Goal: Feedback & Contribution: Contribute content

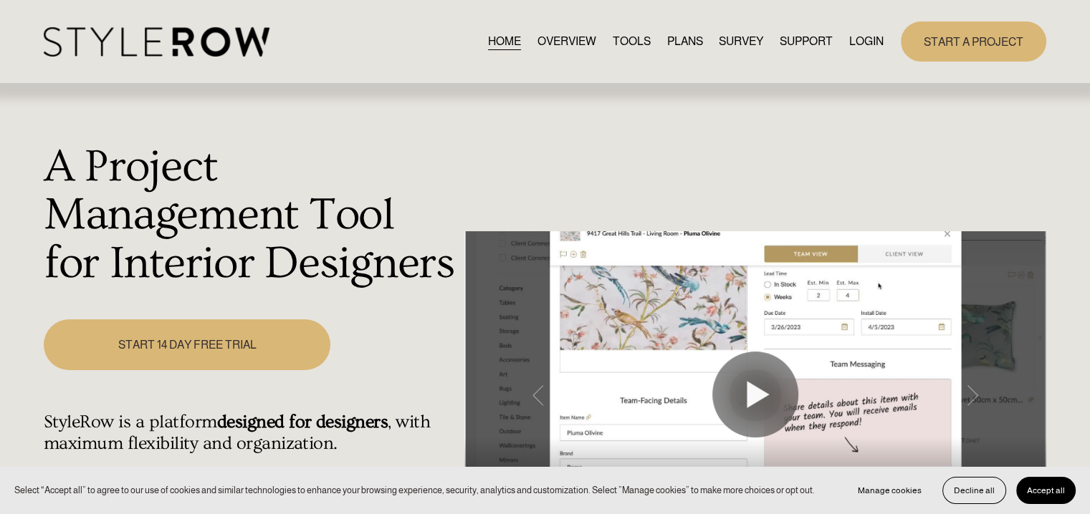
click at [860, 45] on link "LOGIN" at bounding box center [866, 41] width 34 height 19
click at [866, 41] on link "LOGIN" at bounding box center [866, 41] width 34 height 19
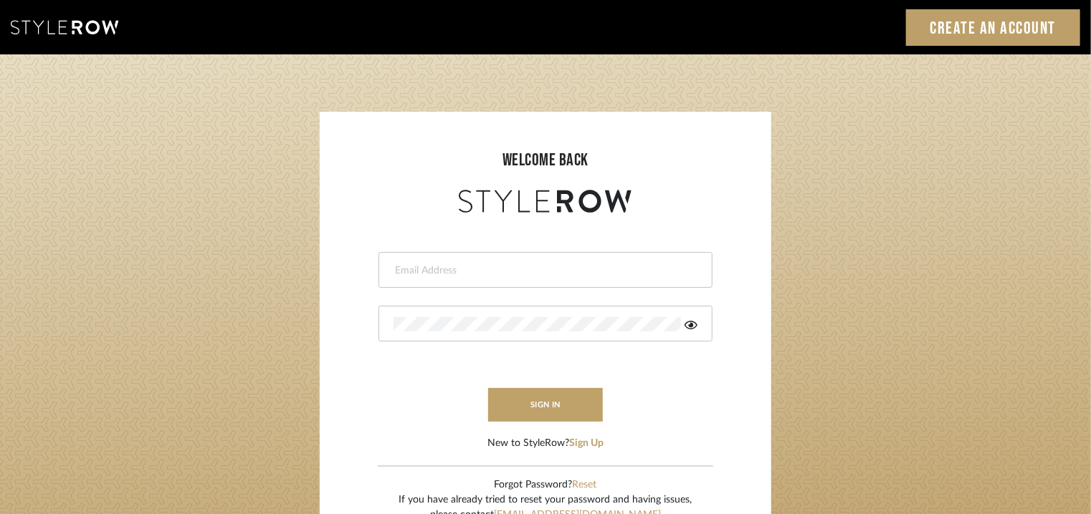
click at [515, 271] on input "email" at bounding box center [543, 271] width 300 height 14
type input "tehseen@mancini-design.com"
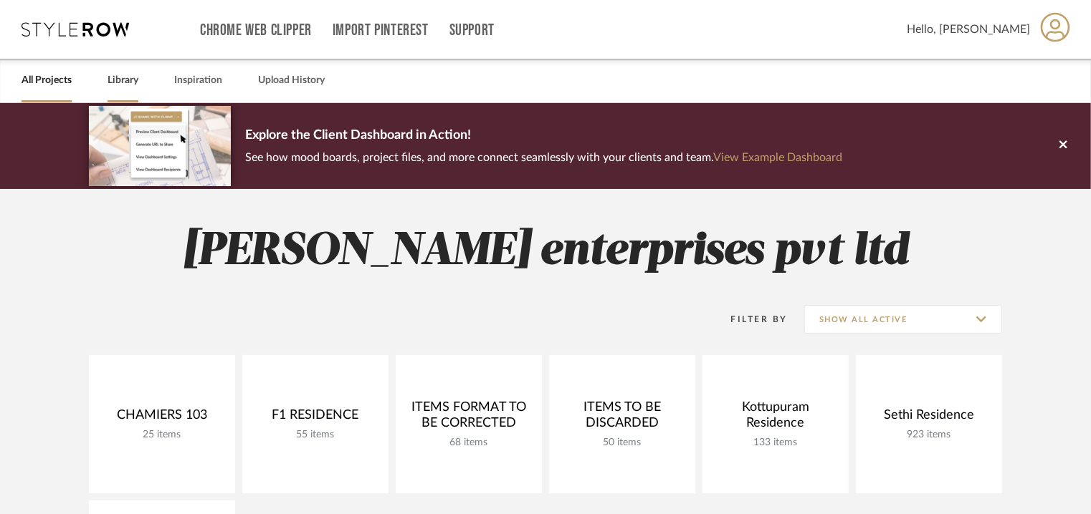
click at [121, 80] on link "Library" at bounding box center [122, 80] width 31 height 19
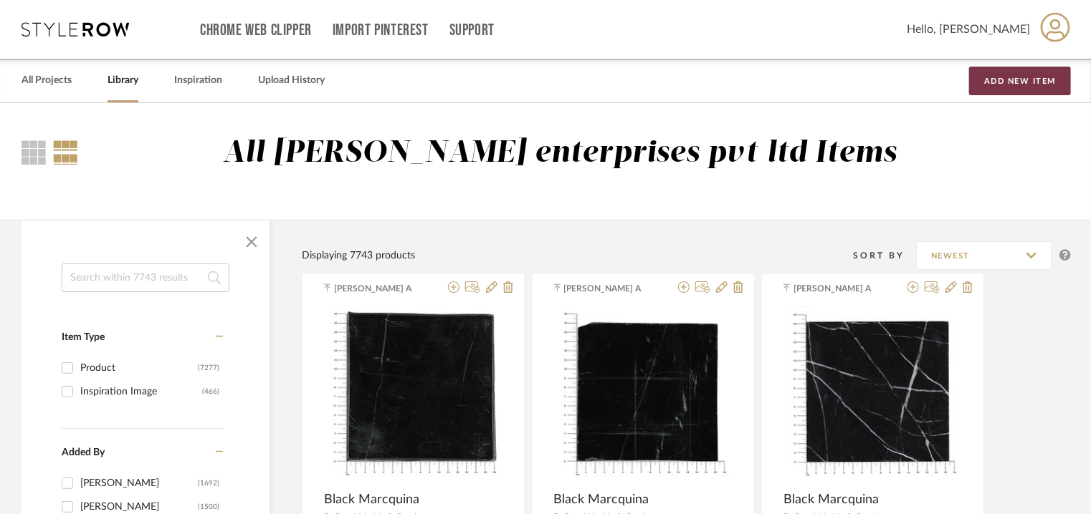
click at [1027, 78] on button "Add New Item" at bounding box center [1020, 81] width 102 height 29
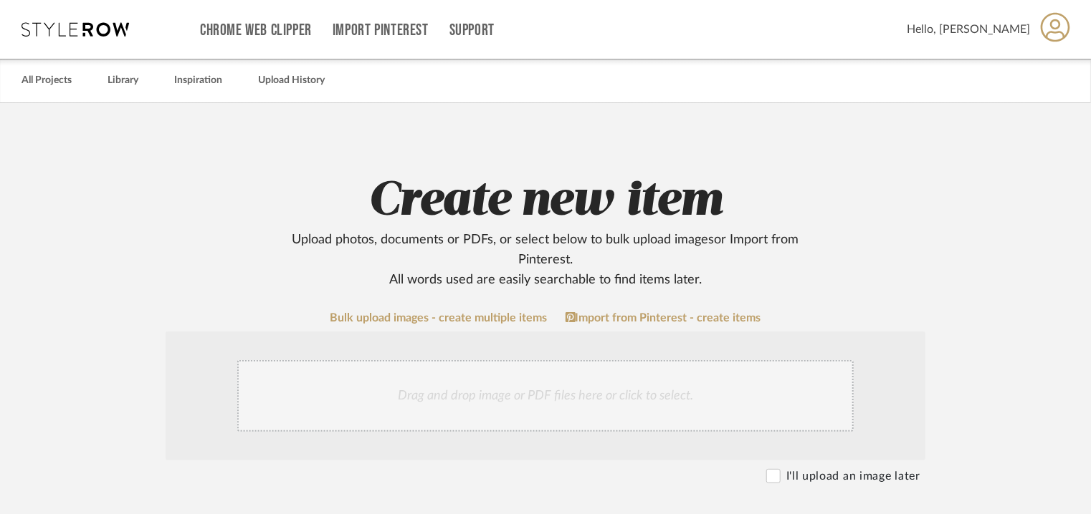
scroll to position [358, 0]
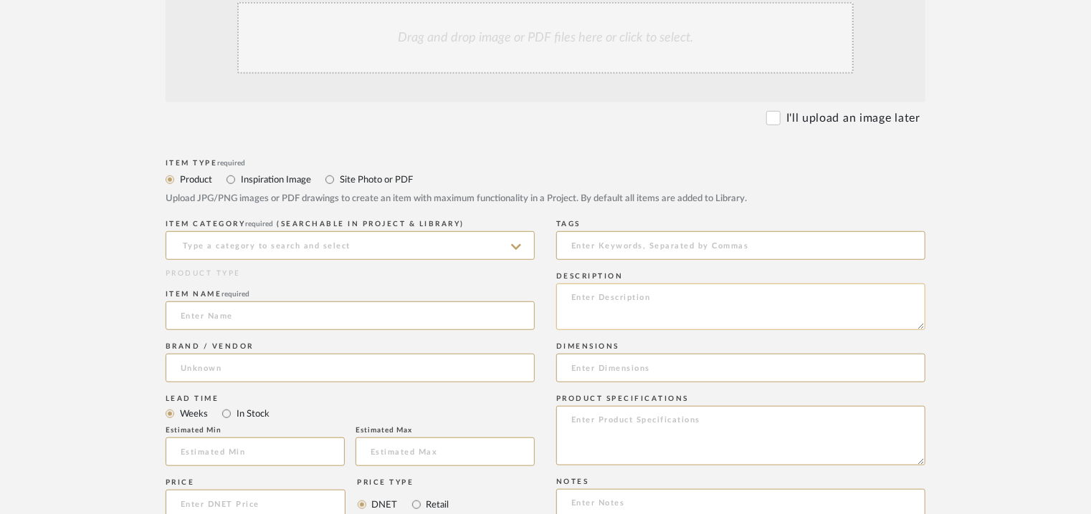
paste textarea "Type : Bed - Single bed for kids Designer : Na Dimensions : mattress size : 120…"
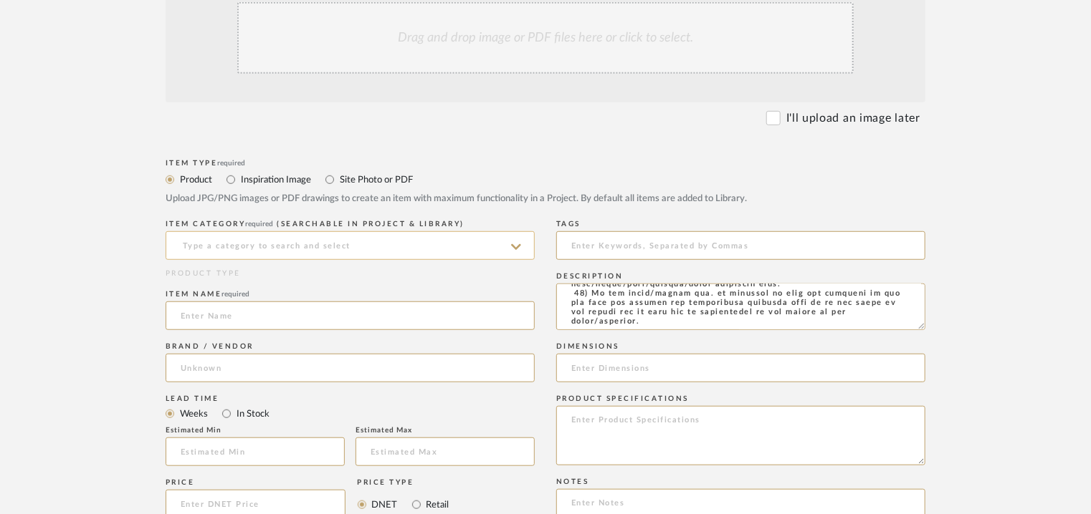
type textarea "Type : Bed - Single bed for kids Designer : Na Dimensions : mattress size : 120…"
click at [380, 241] on input at bounding box center [350, 245] width 369 height 29
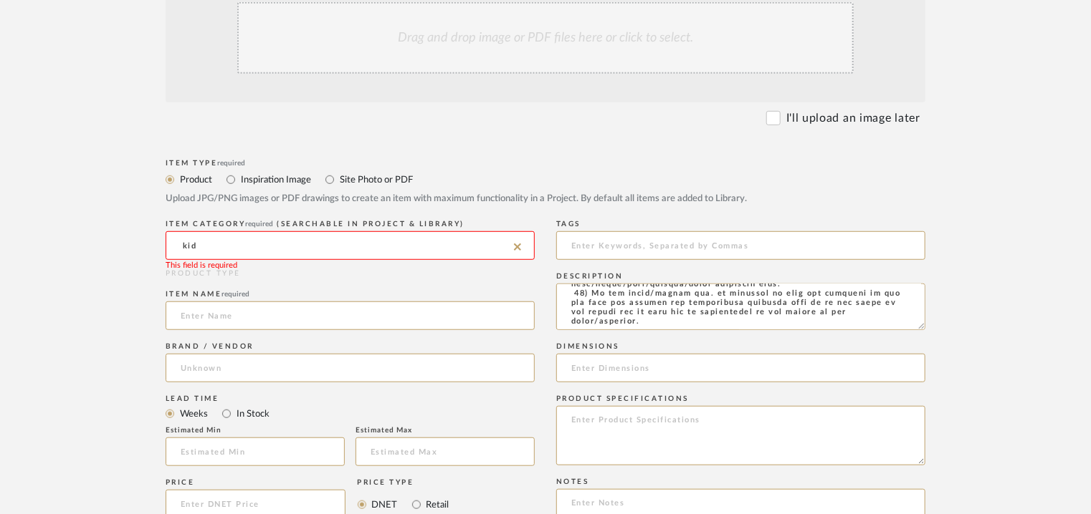
drag, startPoint x: 191, startPoint y: 239, endPoint x: 52, endPoint y: 229, distance: 139.4
click at [52, 229] on upload-items "Create new item Upload photos, documents or PDFs, or select below to bulk uploa…" at bounding box center [545, 333] width 1091 height 1177
type input "c"
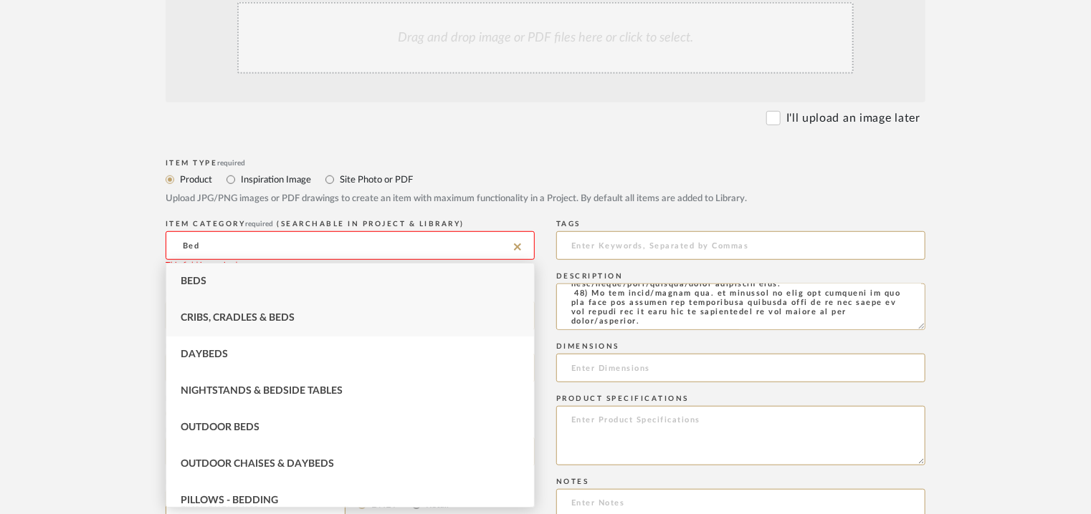
click at [267, 318] on span "Cribs, Cradles & Beds" at bounding box center [238, 318] width 114 height 10
type input "Cribs, Cradles & Beds"
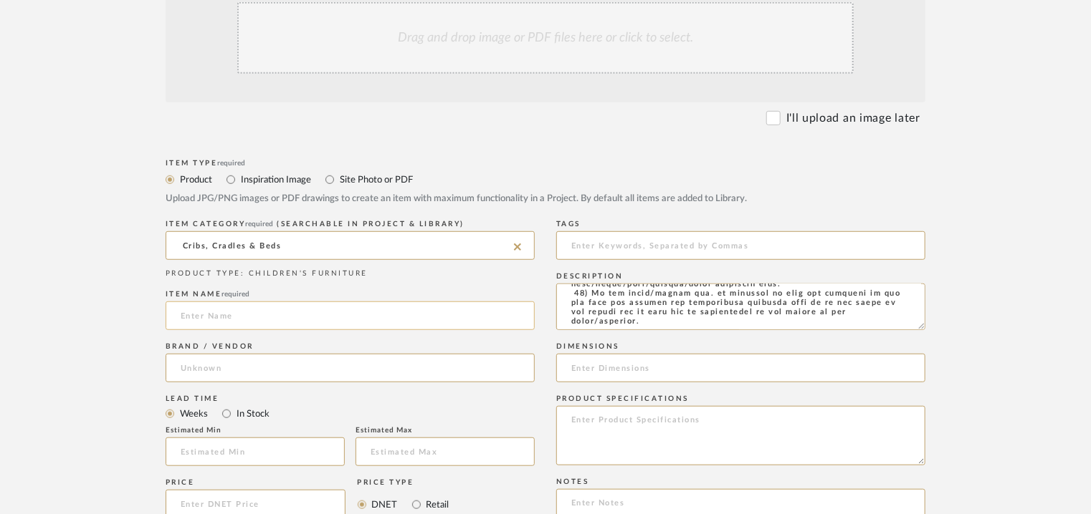
click at [264, 318] on input at bounding box center [350, 316] width 369 height 29
type input "TULUM KID'S BED"
click at [274, 369] on input at bounding box center [350, 368] width 369 height 29
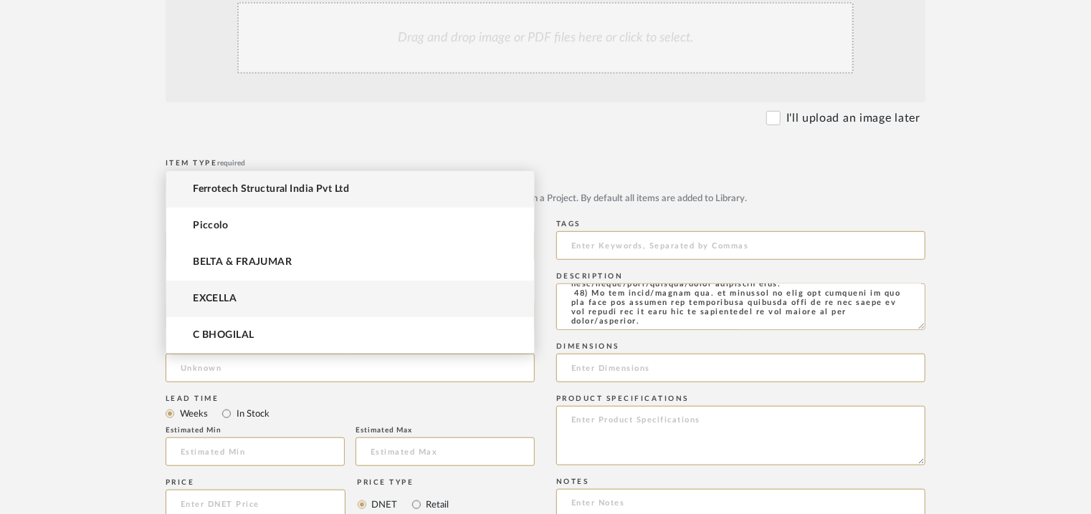
click at [241, 296] on mat-option "EXCELLA" at bounding box center [350, 299] width 368 height 37
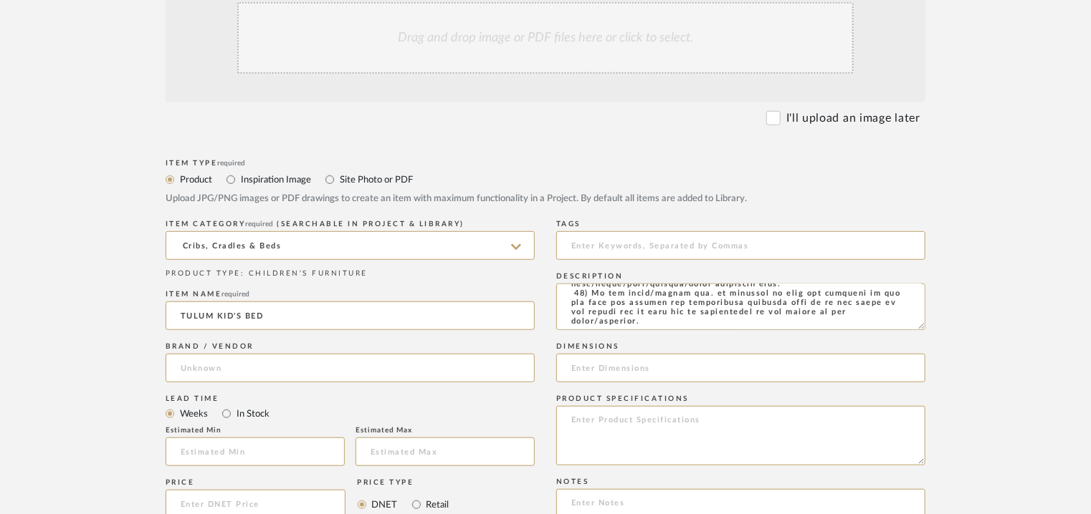
type input "EXCELLA"
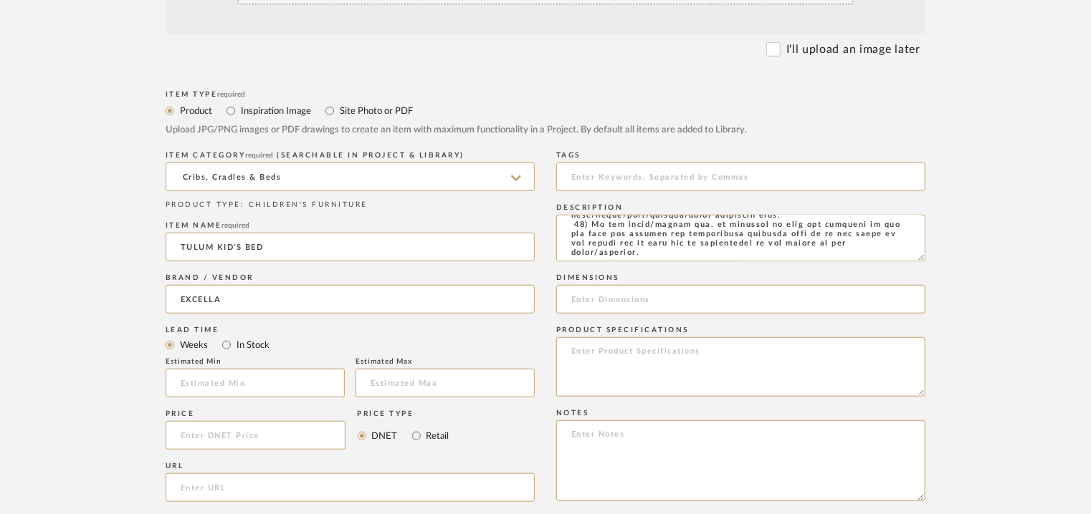
scroll to position [502, 0]
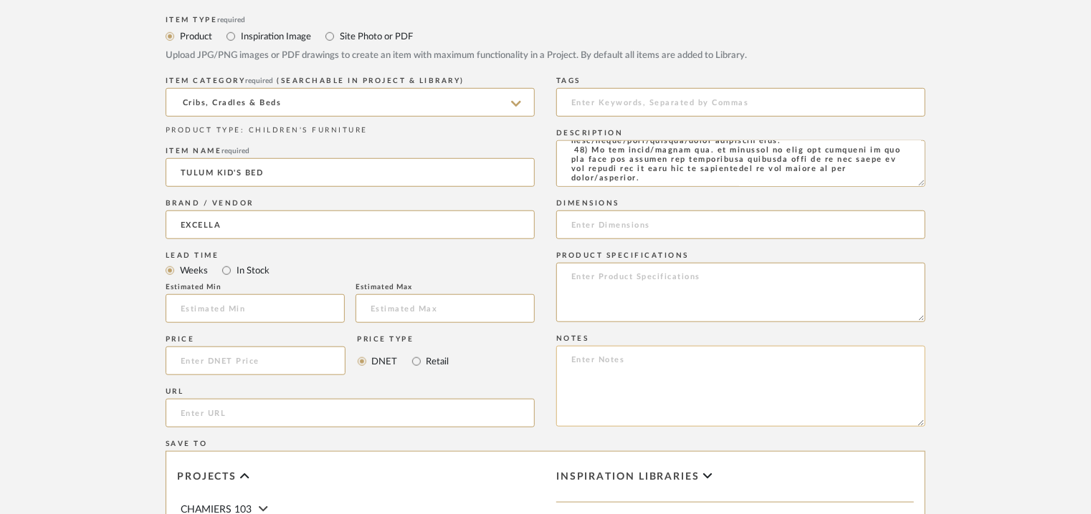
paste textarea "Price: INR.1,97,200/- Quote date [DATE]. QUOTED PRICES ARE VALID FOR 30 DAYS AF…"
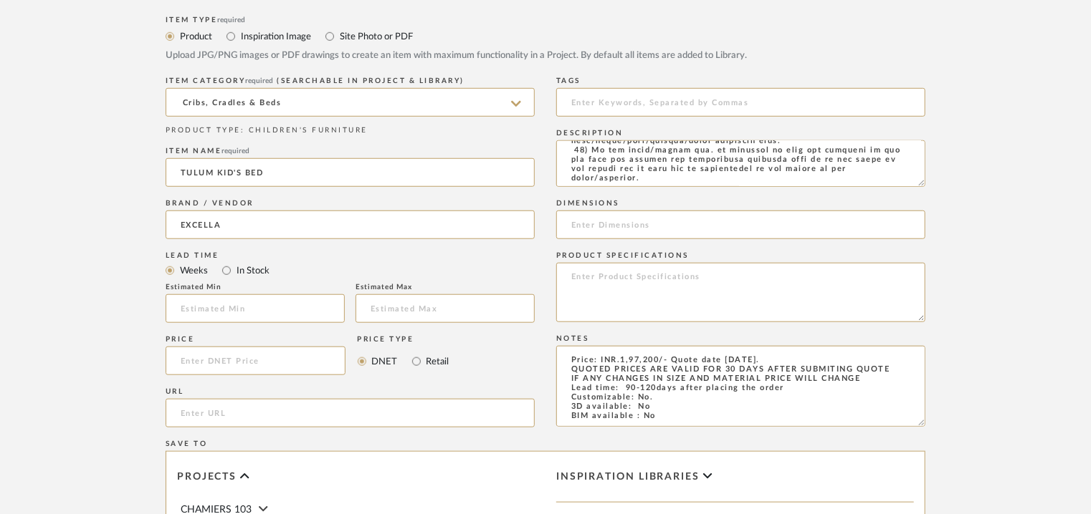
scroll to position [83, 0]
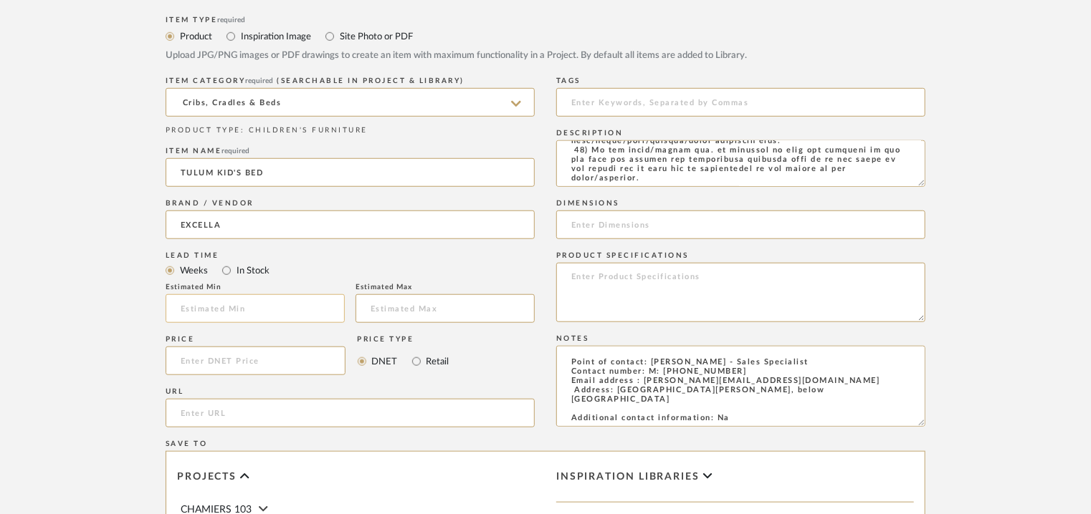
type textarea "Price: INR.1,97,200/- Quote date [DATE]. QUOTED PRICES ARE VALID FOR 30 DAYS AF…"
click at [251, 305] on input "text" at bounding box center [255, 309] width 179 height 29
type input "4"
click at [373, 309] on input at bounding box center [444, 309] width 179 height 29
type input "5"
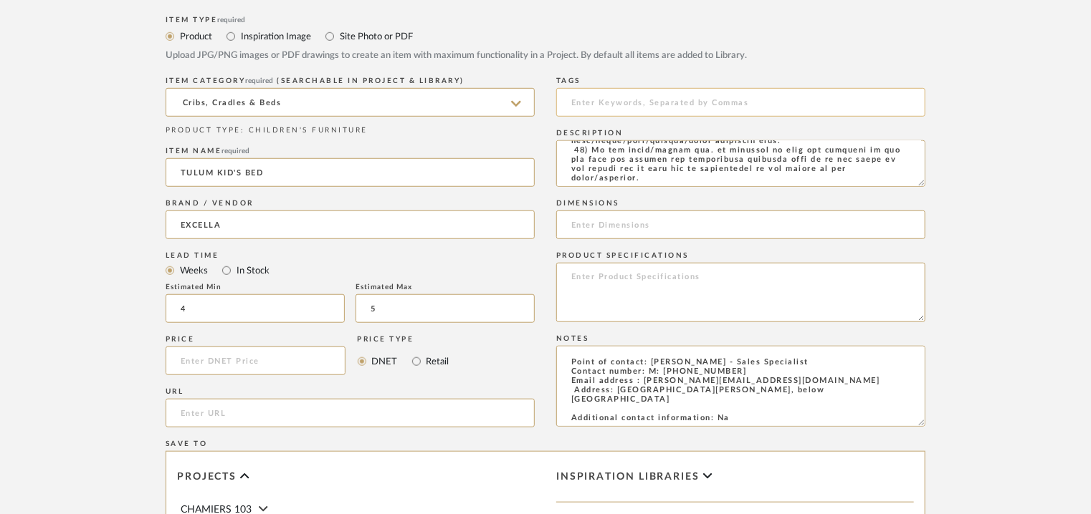
click at [641, 97] on input at bounding box center [740, 102] width 369 height 29
type input "K"
type input "kids bed"
paste input "mattress size : 1200 x 2000mm"
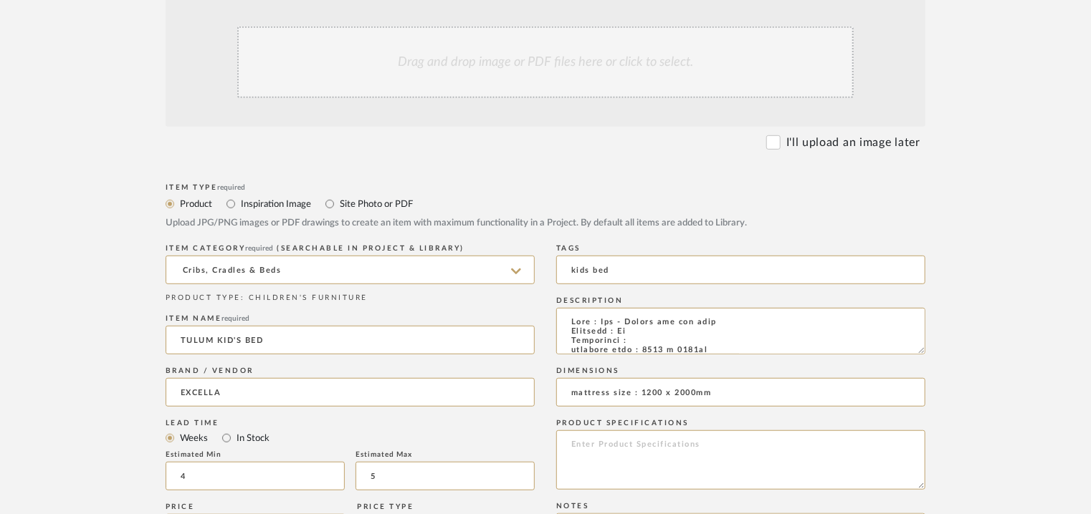
scroll to position [143, 0]
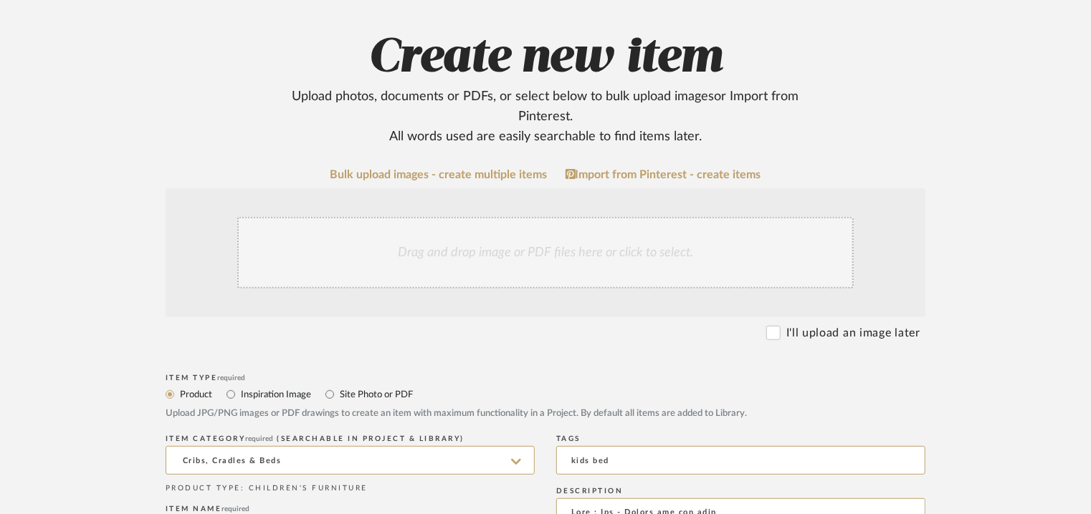
type input "mattress size : 1200 x 2000mm"
click at [449, 291] on div "Drag and drop image or PDF files here or click to select." at bounding box center [546, 252] width 760 height 129
click at [493, 241] on div "Drag and drop image or PDF files here or click to select." at bounding box center [545, 253] width 616 height 72
click at [530, 245] on div "Drag and drop image or PDF files here or click to select." at bounding box center [545, 253] width 616 height 72
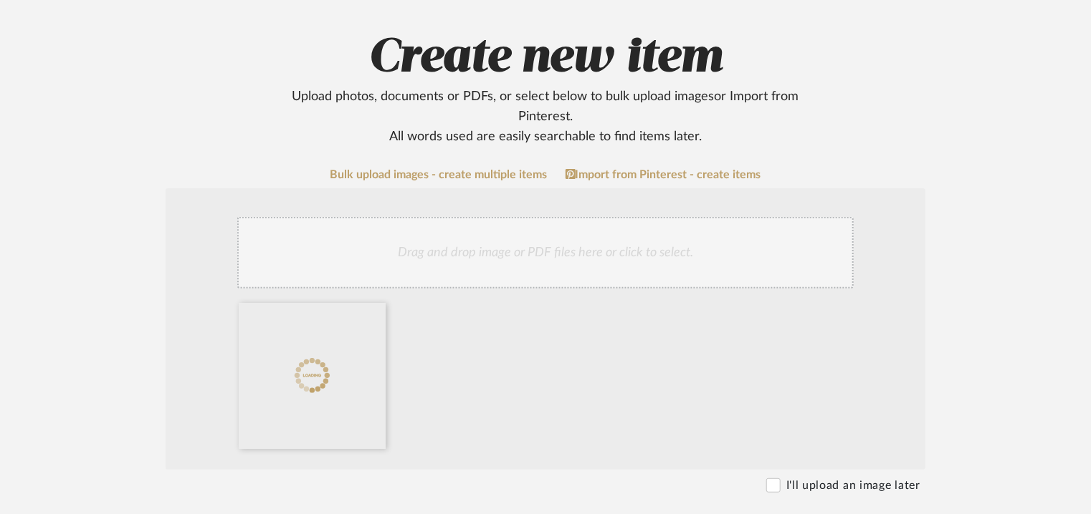
click at [593, 256] on div "Drag and drop image or PDF files here or click to select." at bounding box center [545, 253] width 616 height 72
click at [645, 268] on div "Drag and drop image or PDF files here or click to select." at bounding box center [545, 253] width 616 height 72
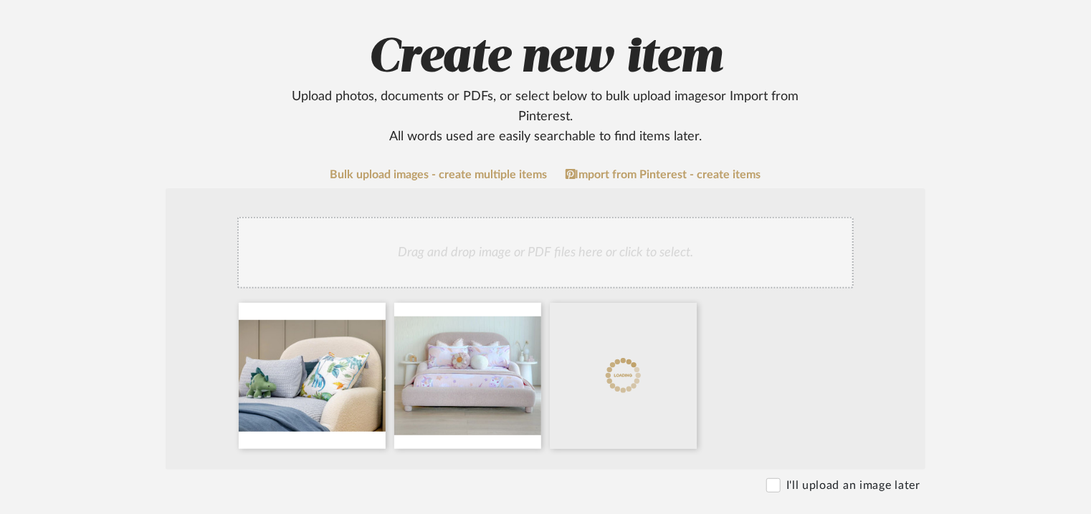
click at [656, 262] on div "Drag and drop image or PDF files here or click to select." at bounding box center [545, 253] width 616 height 72
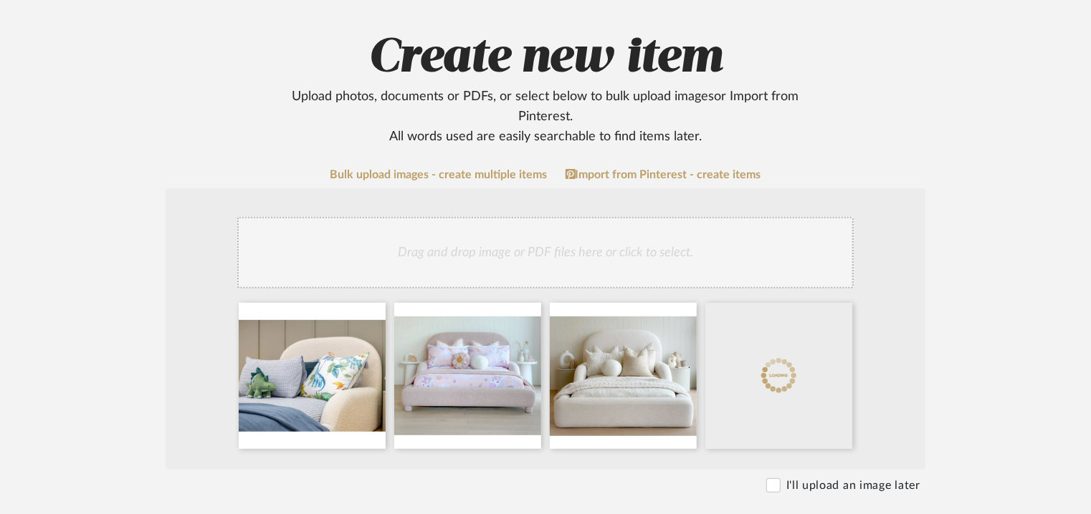
click at [656, 253] on div "Drag and drop image or PDF files here or click to select." at bounding box center [545, 253] width 616 height 72
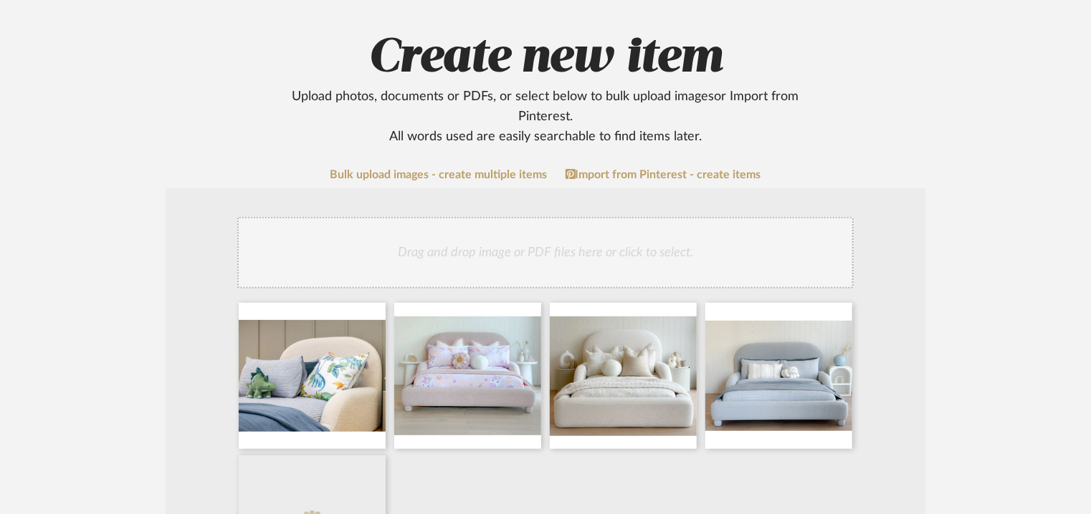
click at [743, 252] on div "Drag and drop image or PDF files here or click to select." at bounding box center [545, 253] width 616 height 72
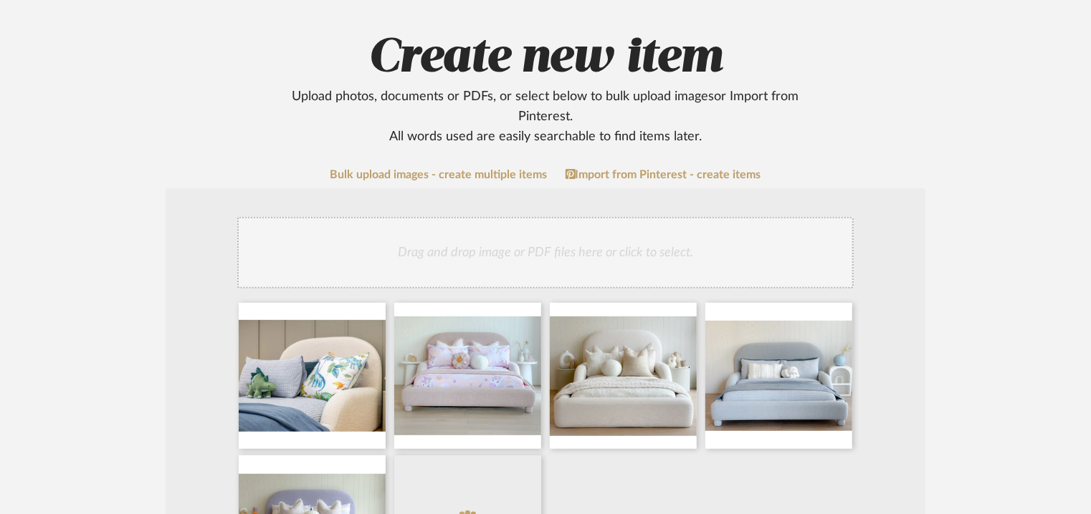
click at [787, 259] on div "Drag and drop image or PDF files here or click to select." at bounding box center [545, 253] width 616 height 72
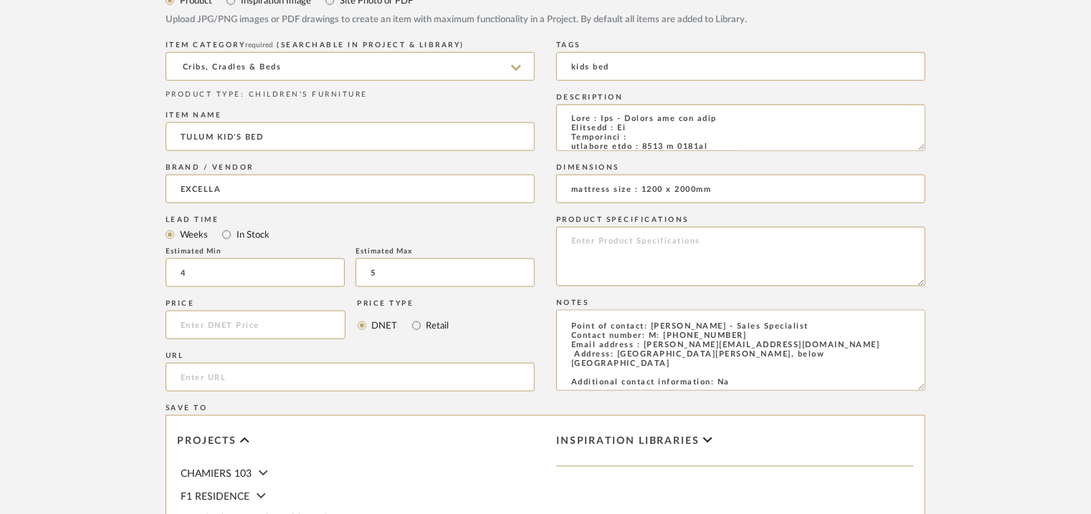
scroll to position [860, 0]
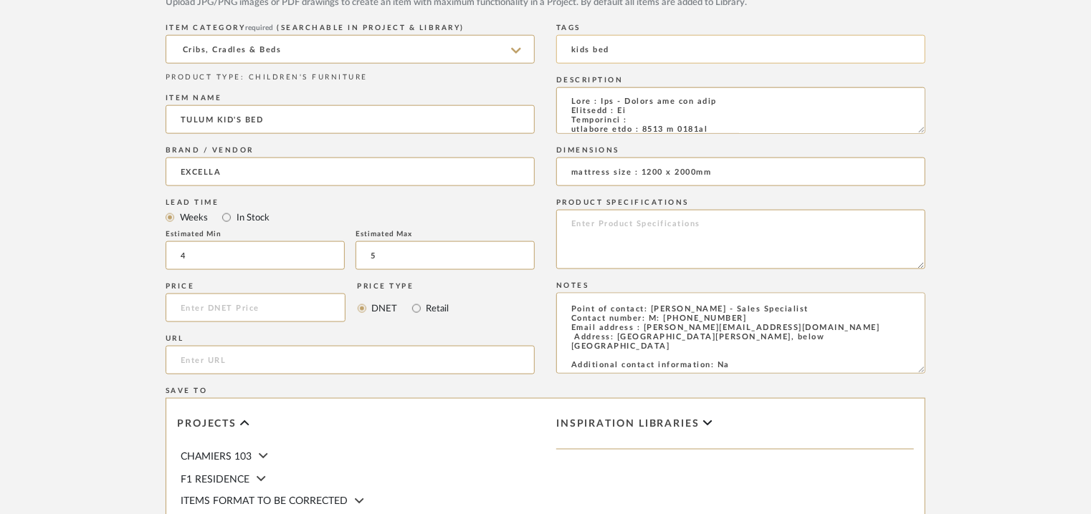
click at [656, 55] on input "kids bed" at bounding box center [740, 49] width 369 height 29
type input "kids bed,"
drag, startPoint x: 918, startPoint y: 130, endPoint x: 957, endPoint y: 272, distance: 147.1
click at [956, 264] on form "Bulk upload images - create multiple items Import from Pinterest - create items…" at bounding box center [545, 70] width 913 height 1237
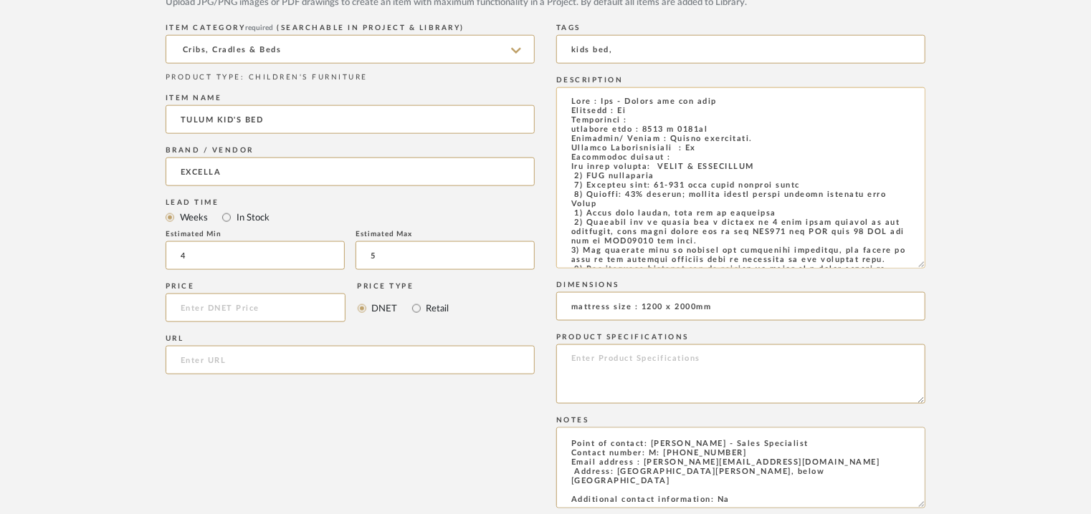
click at [671, 158] on textarea at bounding box center [740, 177] width 369 height 181
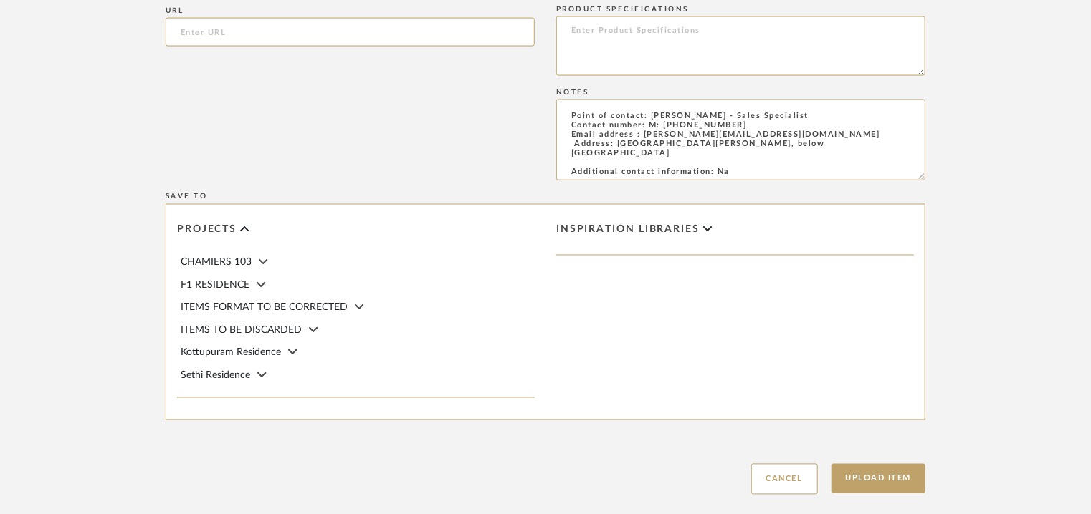
scroll to position [1218, 0]
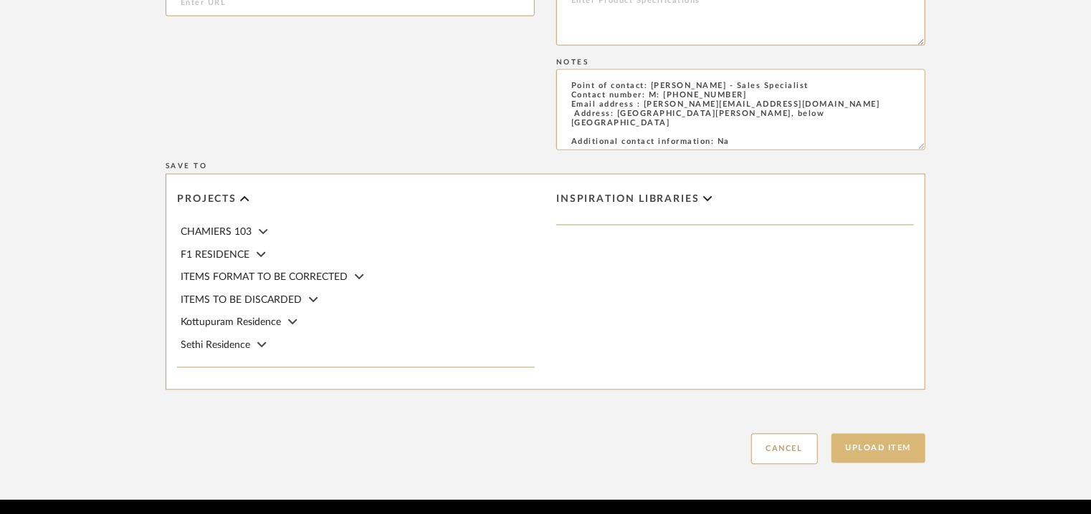
type textarea "Type : Bed - Single bed for kids Designer : Na Dimensions : mattress size : 120…"
click at [878, 456] on button "Upload Item" at bounding box center [878, 448] width 95 height 29
